Goal: Information Seeking & Learning: Understand process/instructions

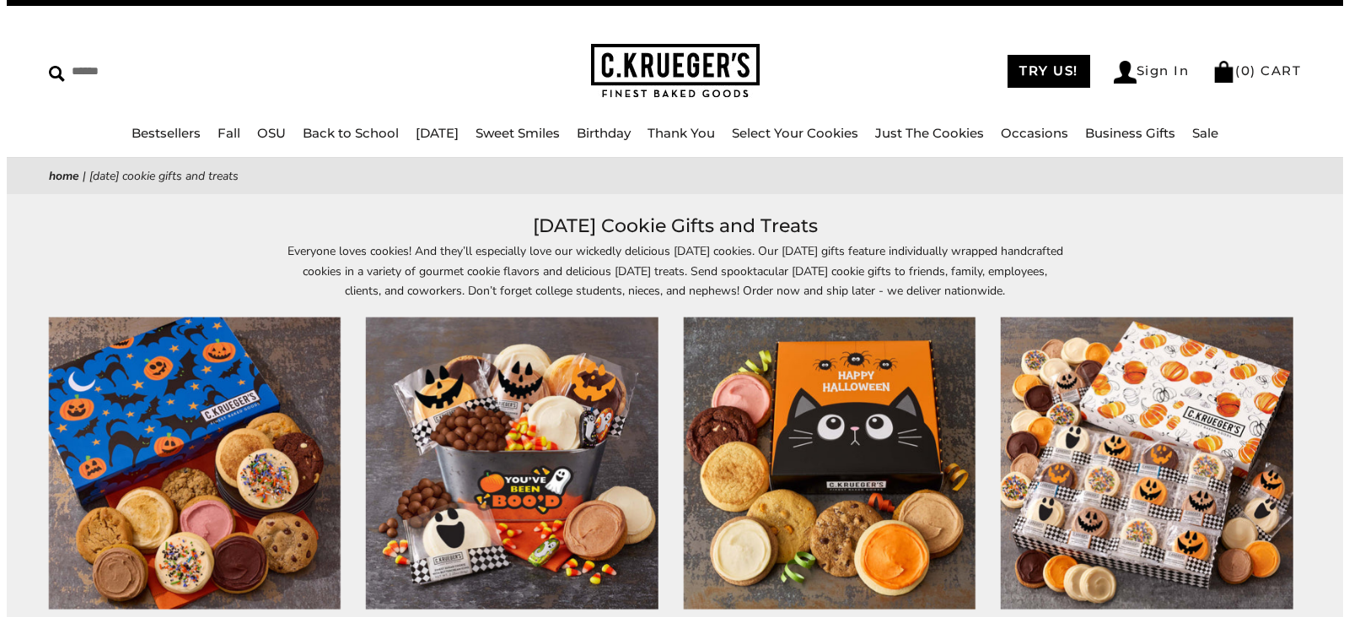
scroll to position [1, 0]
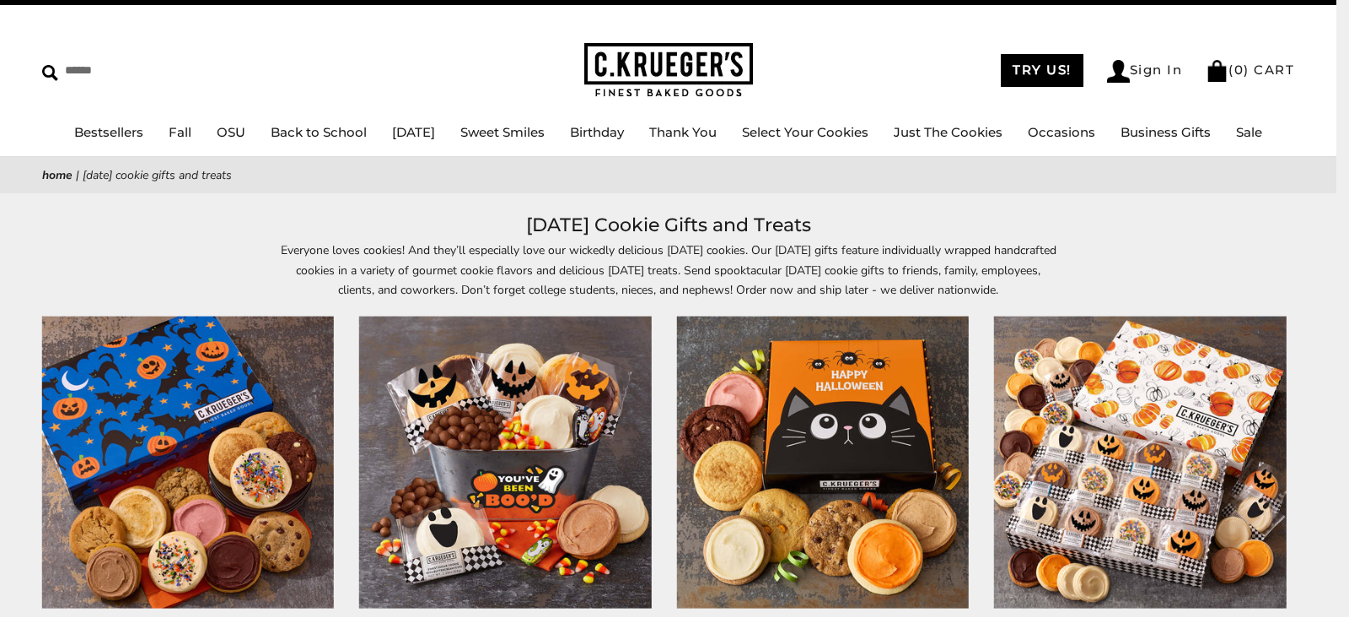
click at [1336, 62] on html "Skip to content ****** Bestsellers Fall NEW! Cozy Autumn Fall Celebration Water…" at bounding box center [668, 307] width 1337 height 617
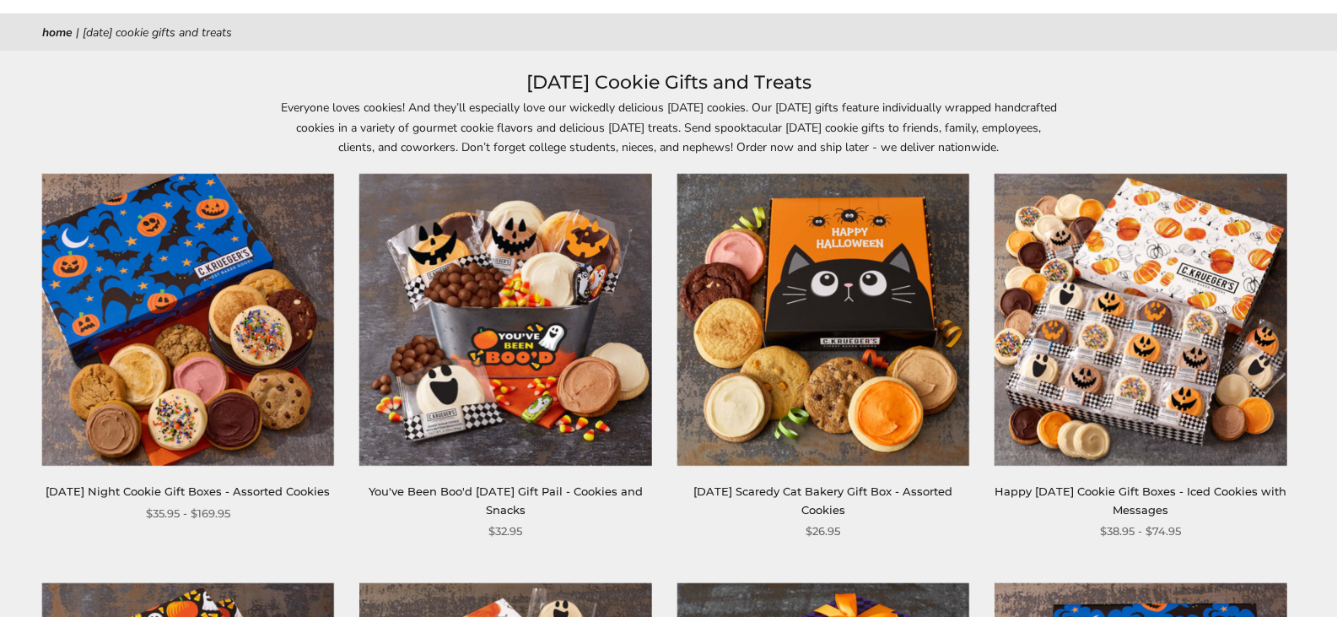
scroll to position [0, 0]
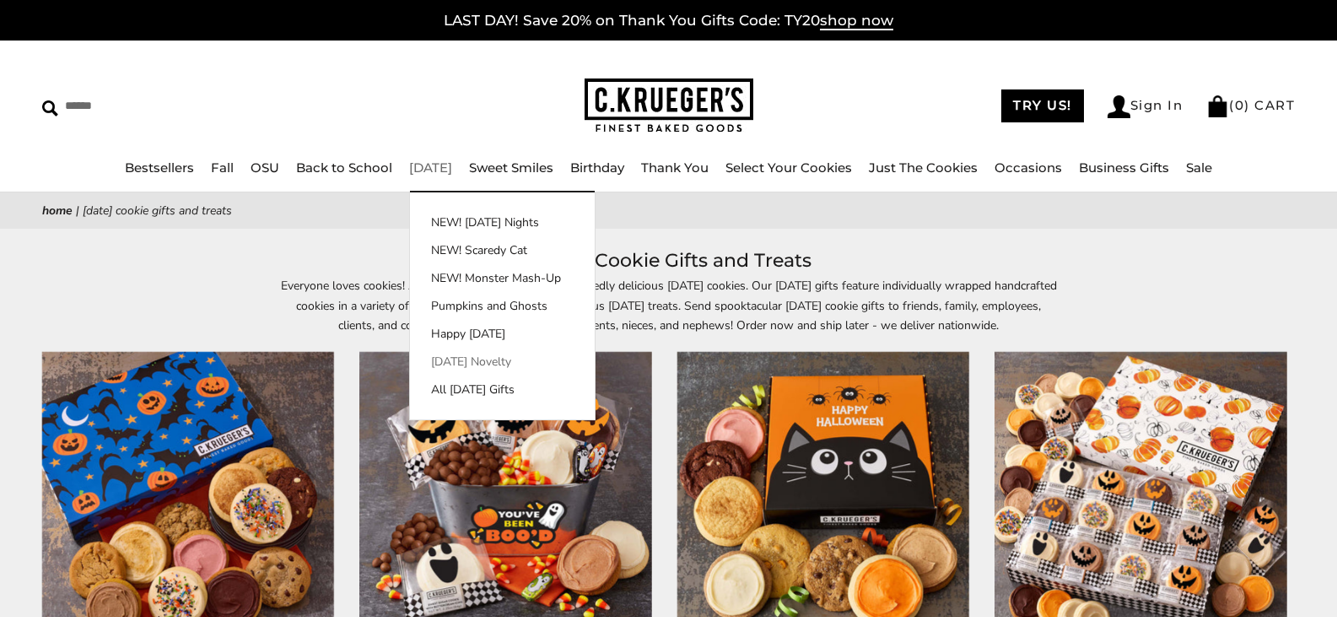
click at [481, 358] on link "[DATE] Novelty" at bounding box center [502, 362] width 185 height 18
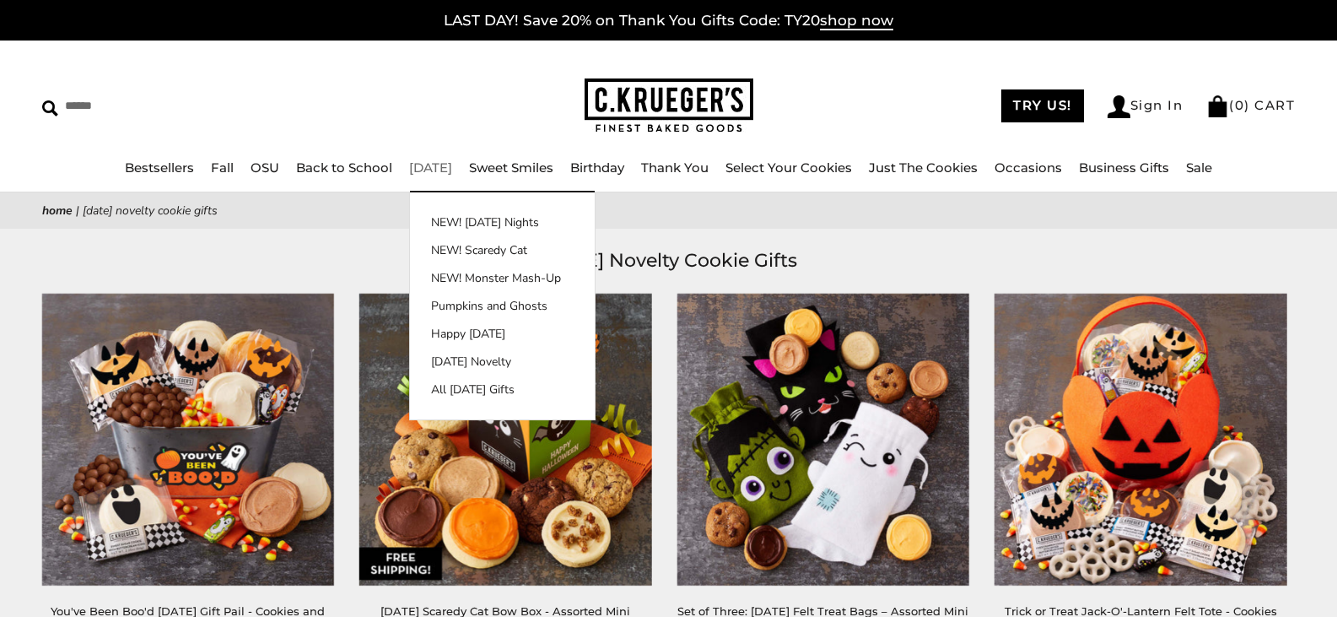
click at [423, 170] on link "[DATE]" at bounding box center [430, 167] width 43 height 16
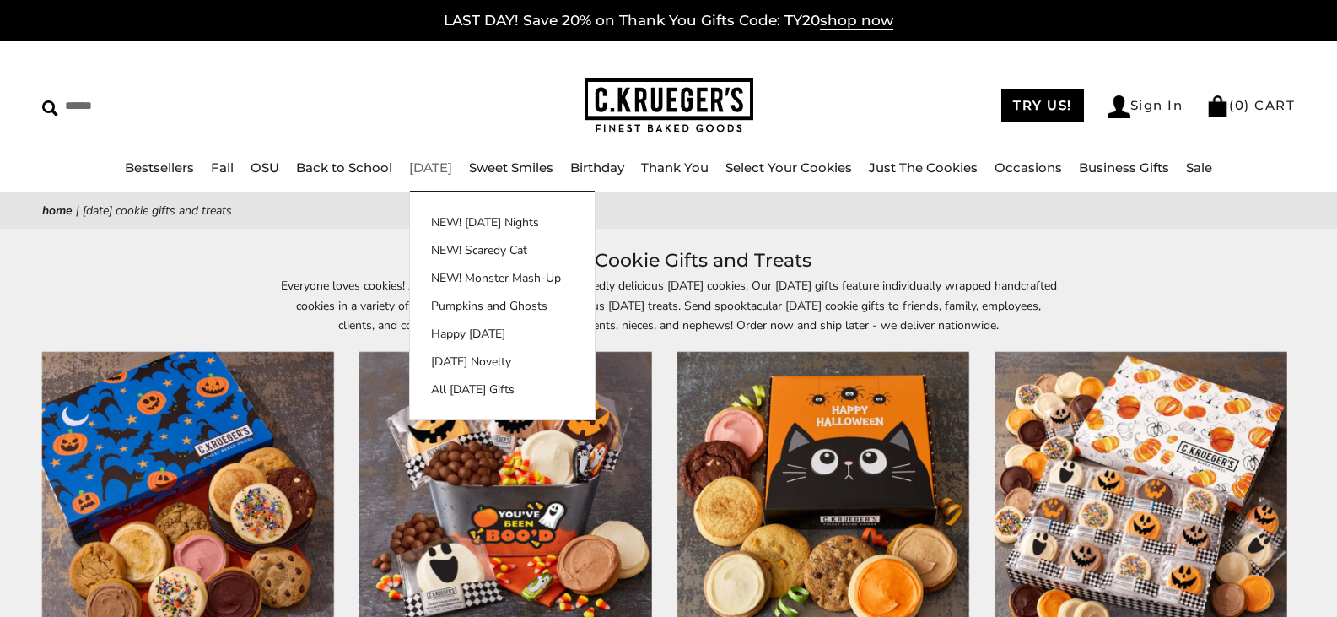
click at [419, 162] on link "[DATE]" at bounding box center [430, 167] width 43 height 16
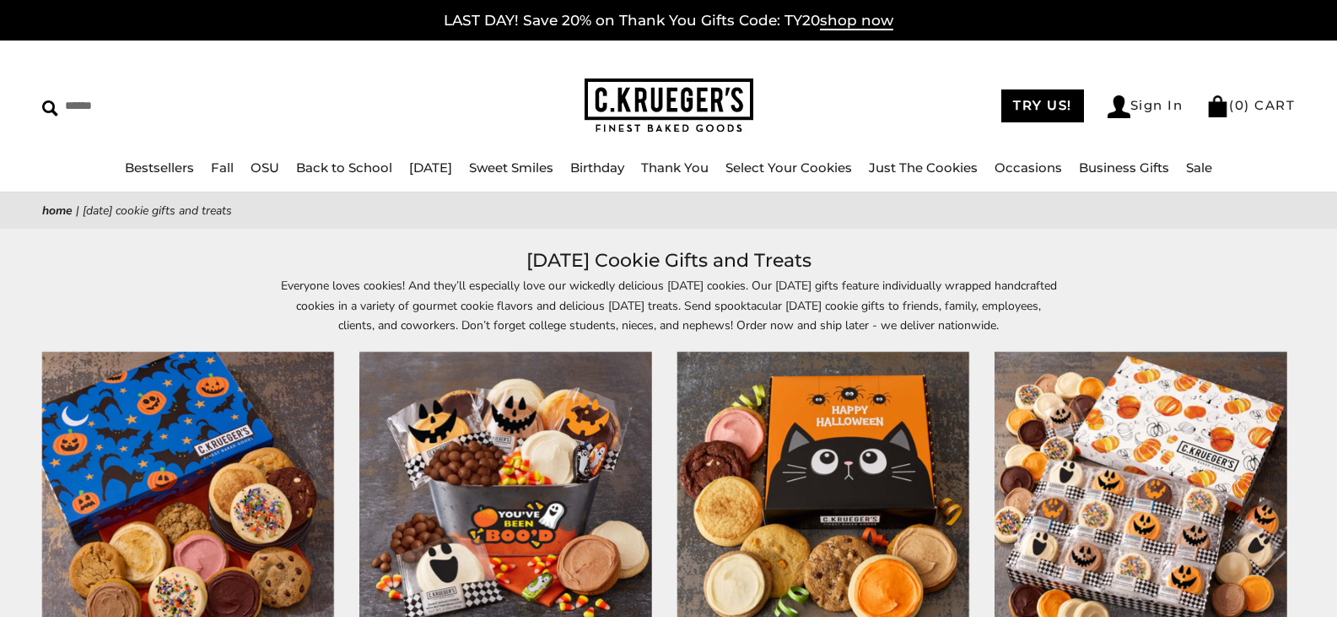
click at [419, 162] on link "[DATE]" at bounding box center [430, 167] width 43 height 16
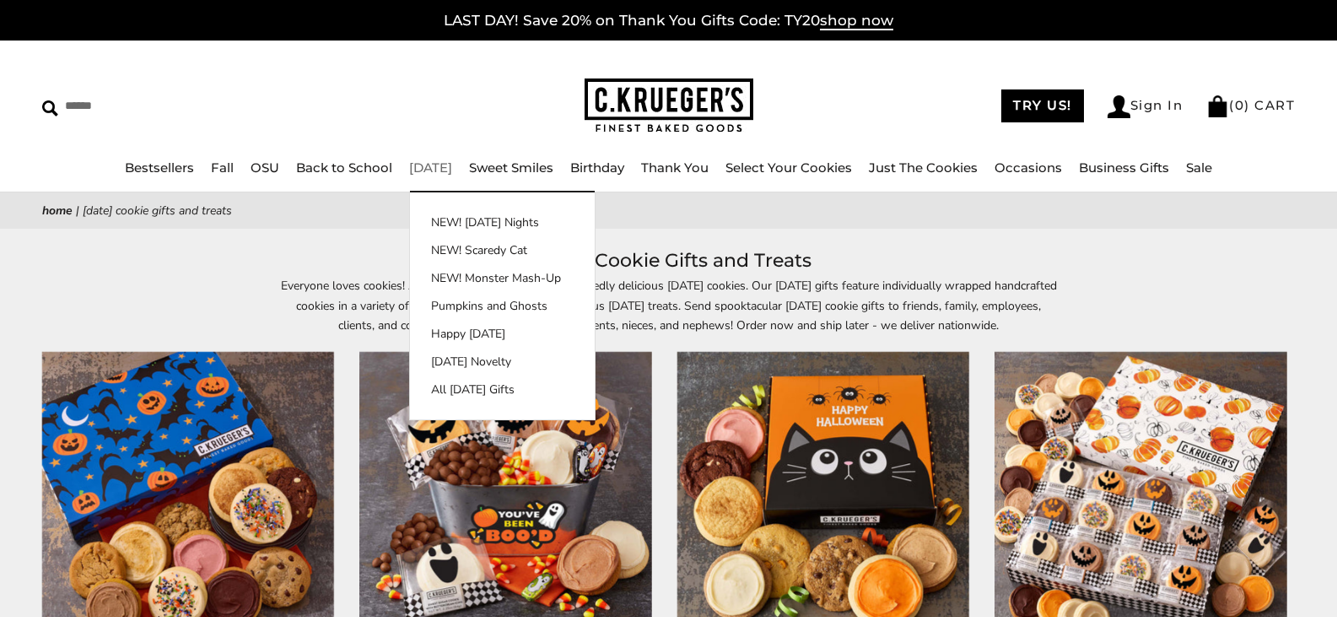
click at [411, 162] on link "[DATE]" at bounding box center [430, 167] width 43 height 16
click at [420, 173] on link "[DATE]" at bounding box center [430, 167] width 43 height 16
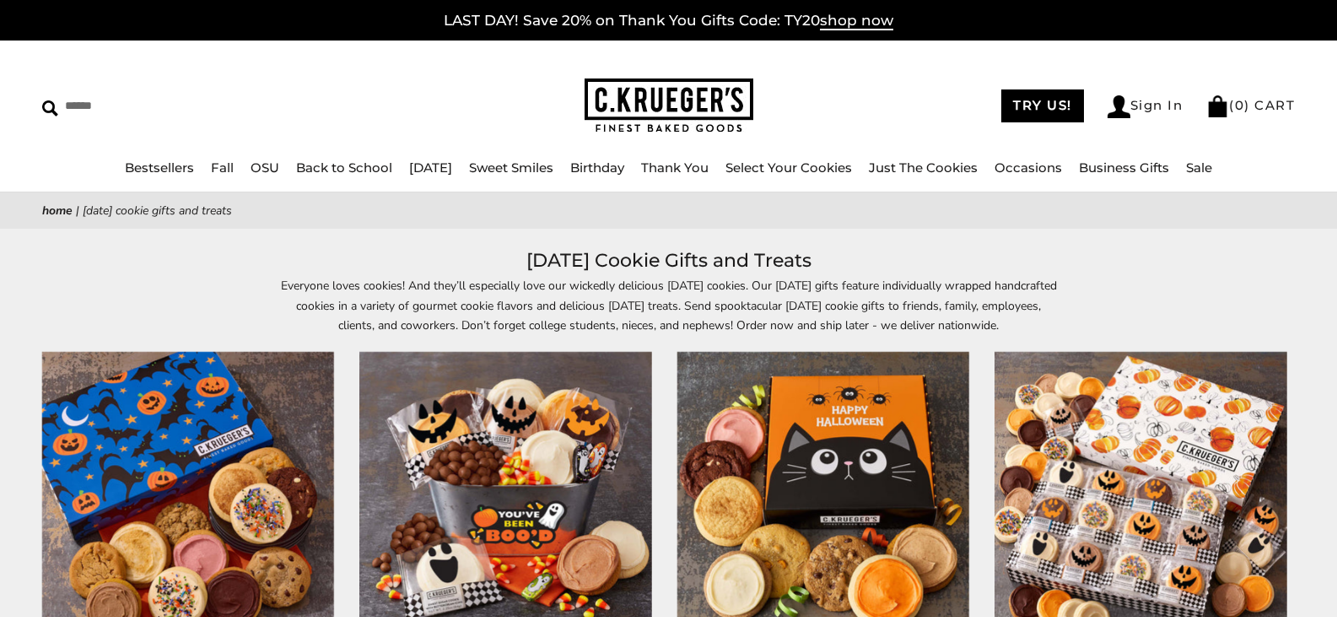
click at [420, 164] on link "[DATE]" at bounding box center [430, 167] width 43 height 16
click at [1022, 109] on link "TRY US!" at bounding box center [1042, 105] width 83 height 33
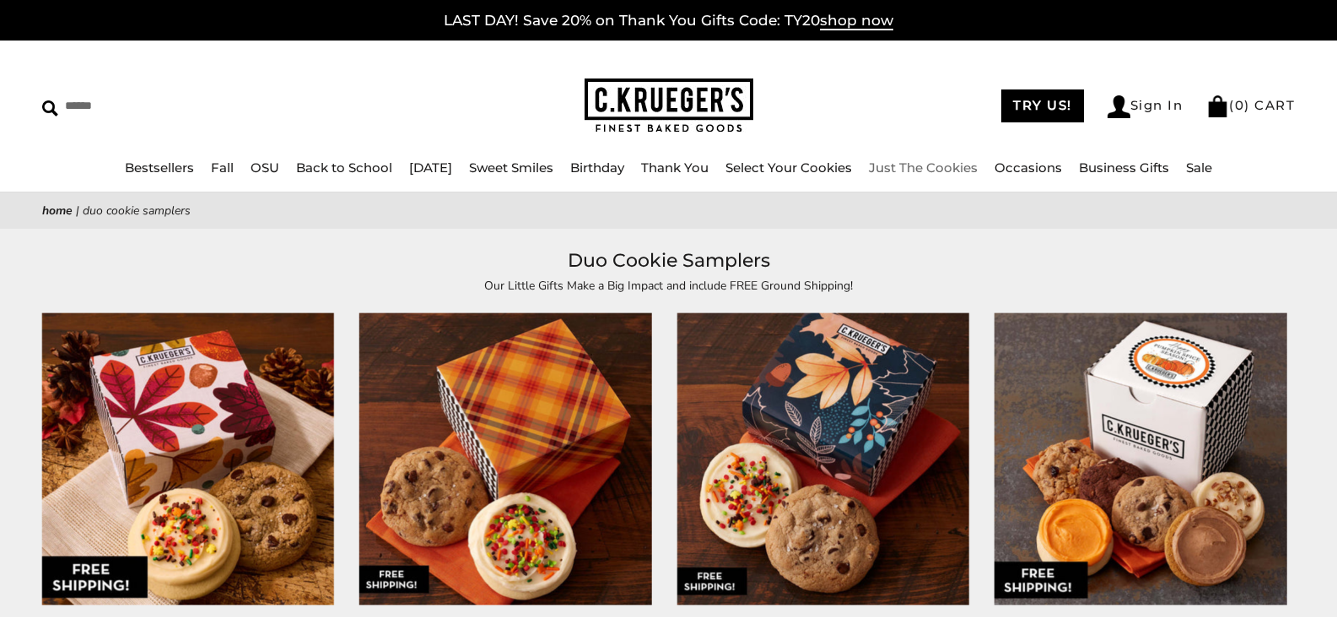
click at [944, 170] on link "Just The Cookies" at bounding box center [923, 167] width 109 height 16
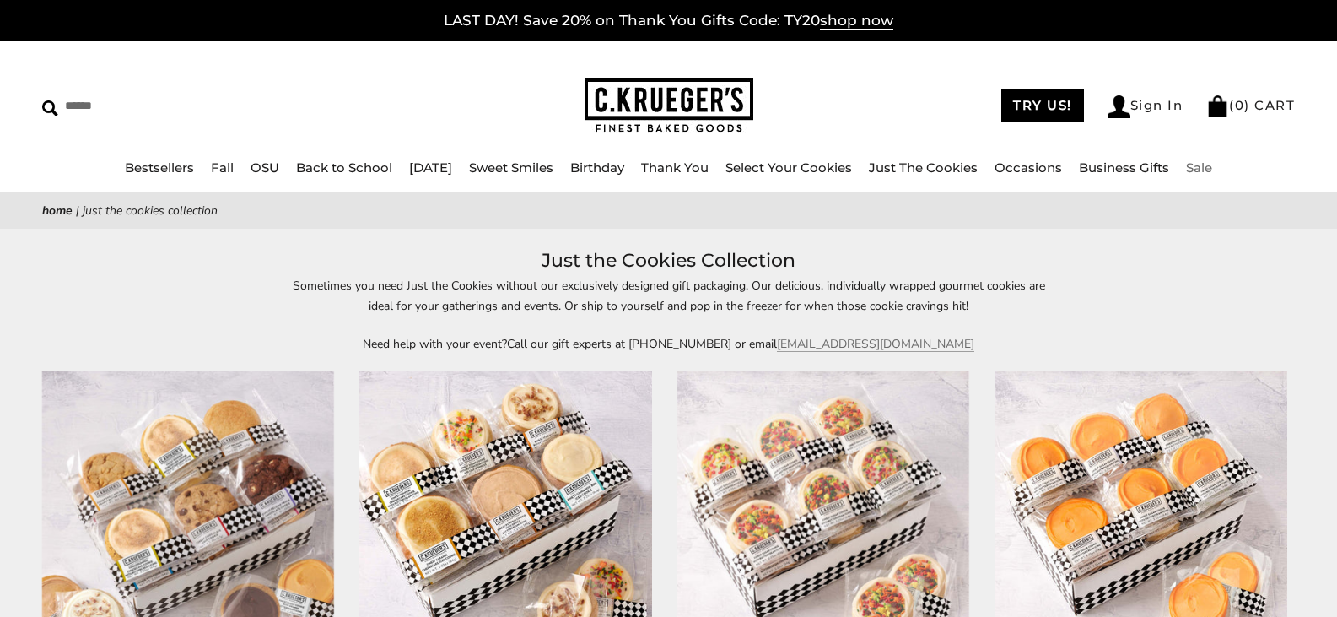
click at [1212, 162] on link "Sale" at bounding box center [1199, 167] width 26 height 16
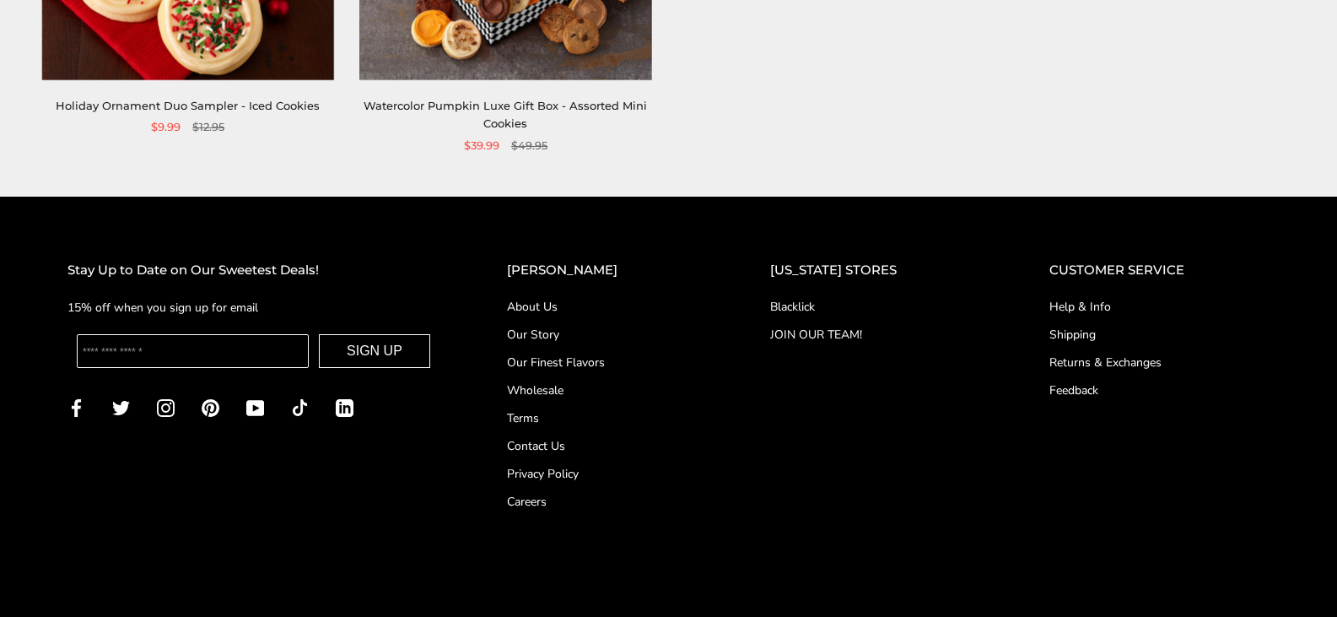
scroll to position [979, 0]
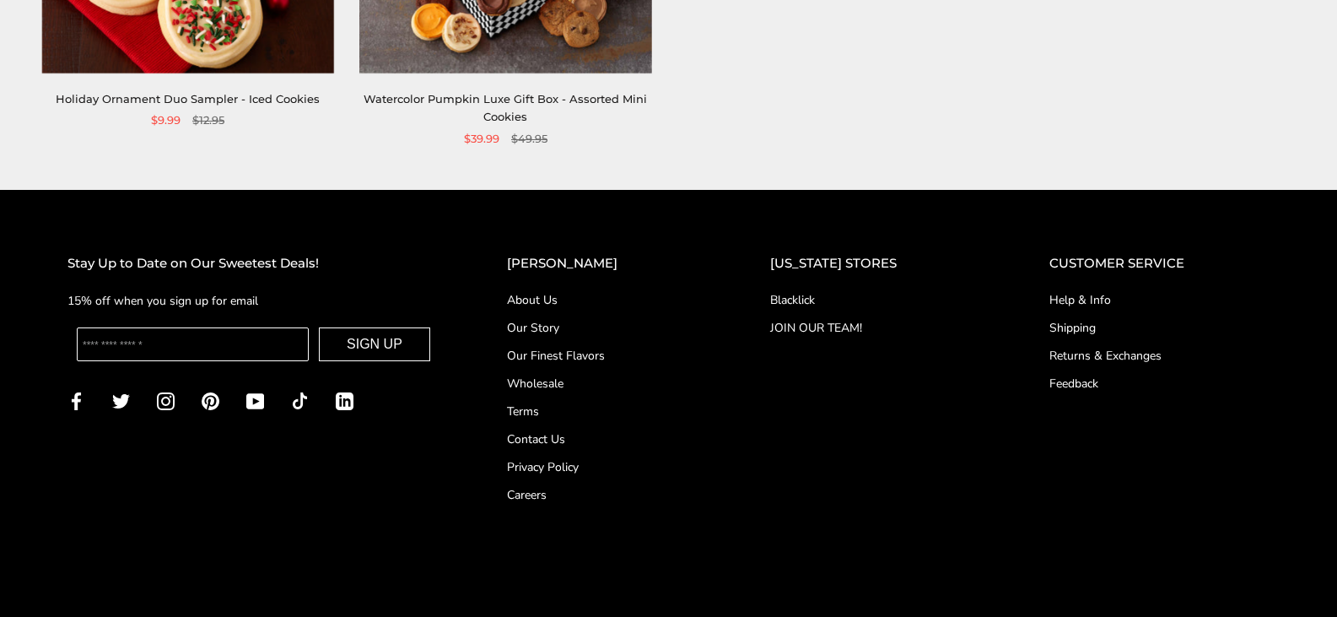
click at [571, 380] on link "Wholesale" at bounding box center [605, 383] width 196 height 18
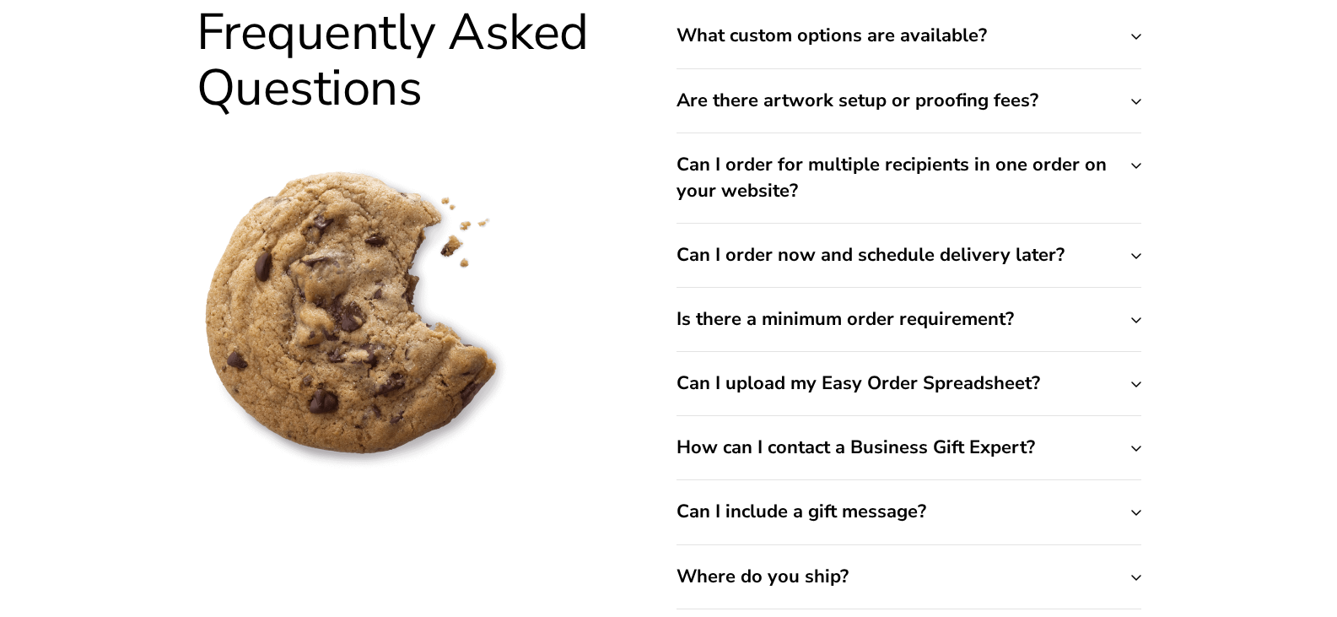
scroll to position [6788, 0]
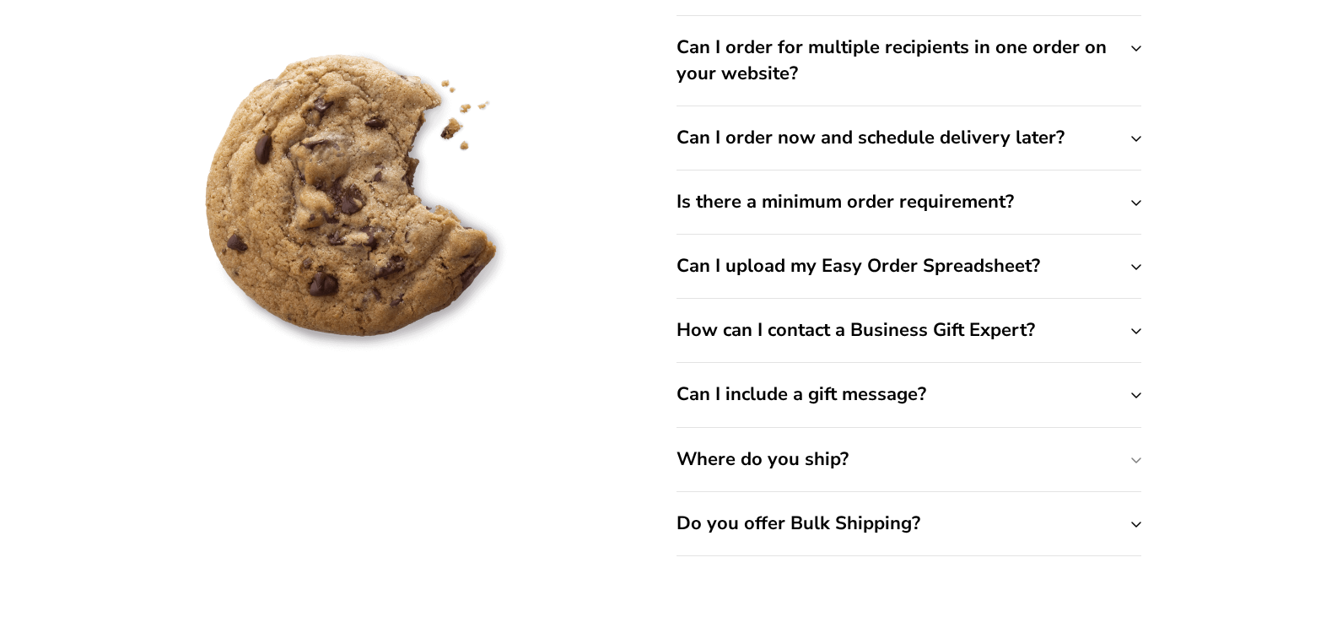
click at [1130, 428] on button "Where do you ship?" at bounding box center [908, 459] width 465 height 63
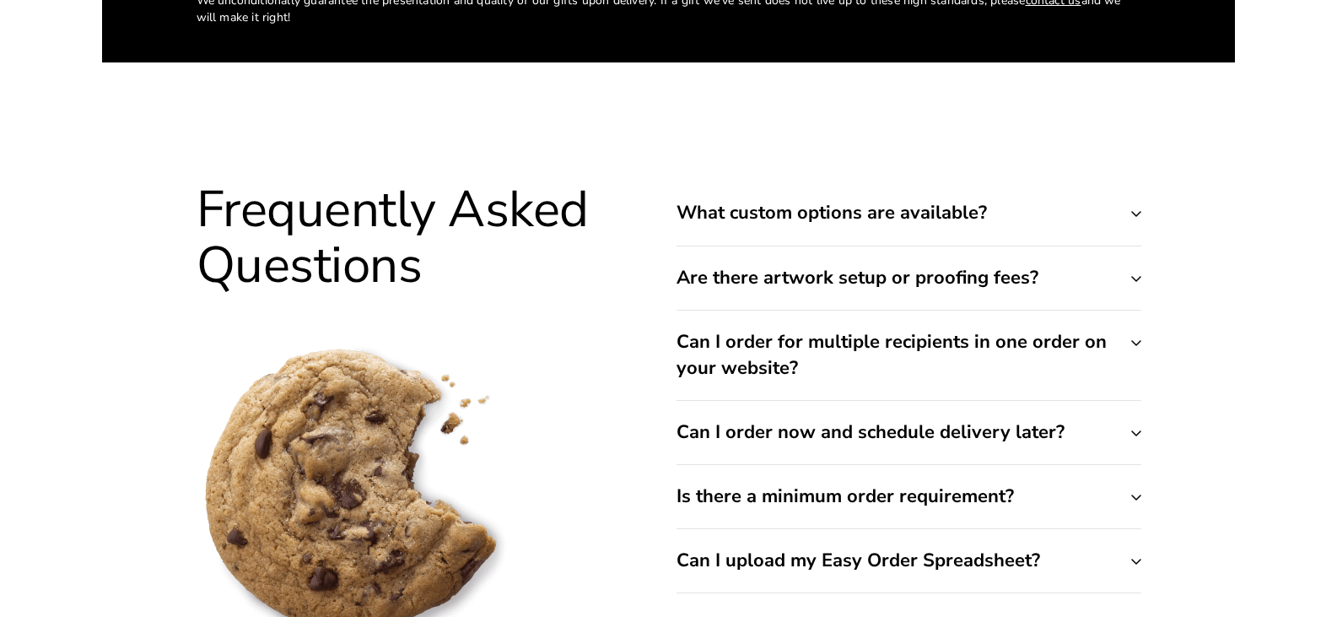
scroll to position [6459, 0]
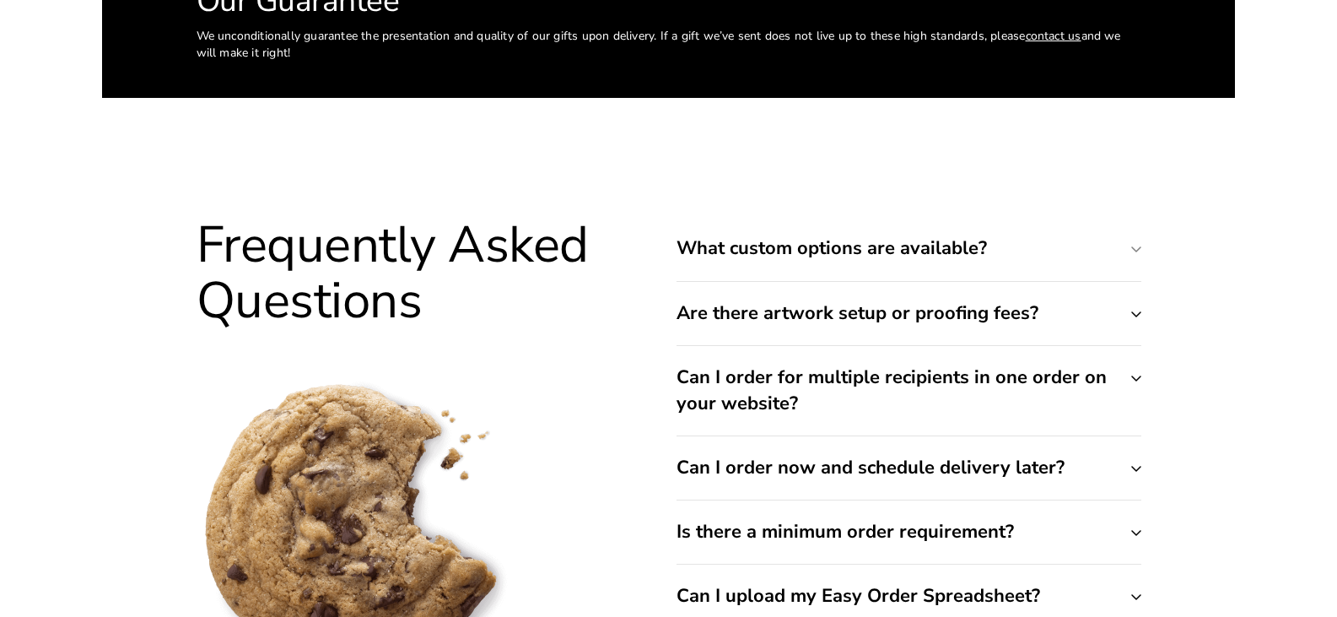
click at [1132, 217] on button "What custom options are available?" at bounding box center [908, 248] width 465 height 63
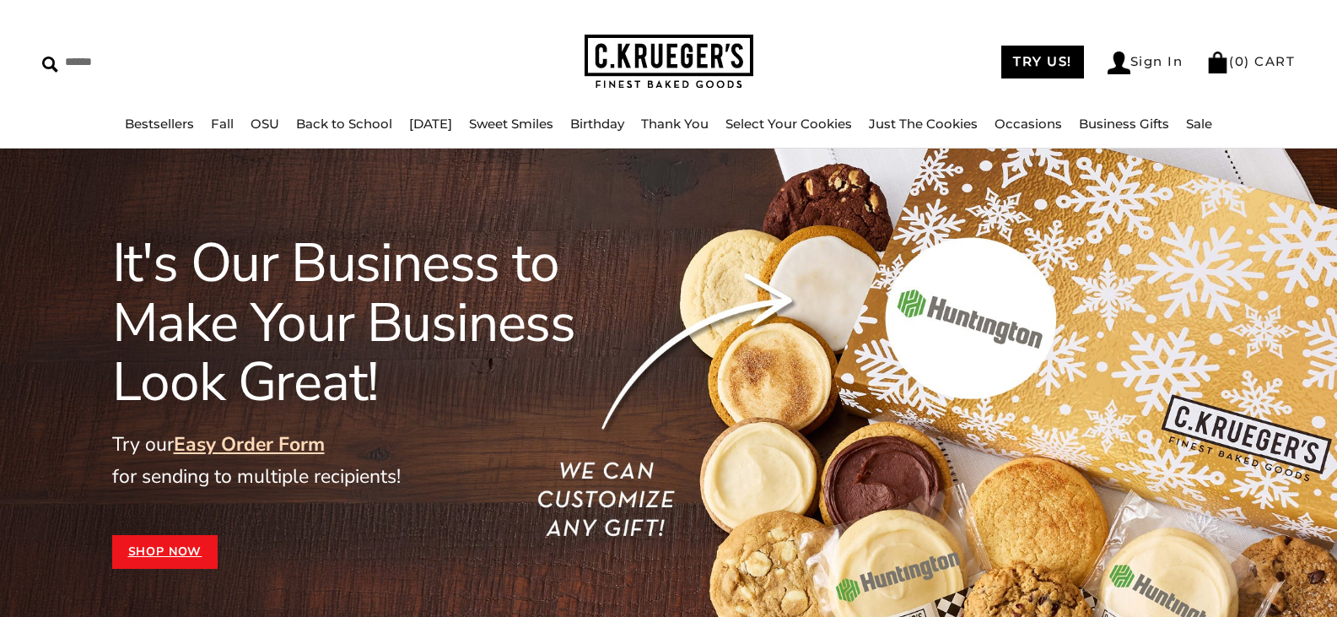
scroll to position [0, 0]
